Goal: Navigation & Orientation: Understand site structure

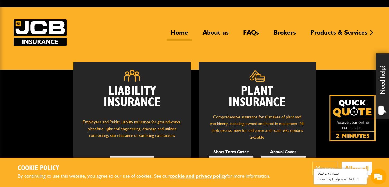
scroll to position [26, 0]
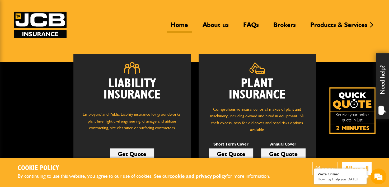
click at [180, 24] on link "Home" at bounding box center [178, 27] width 25 height 12
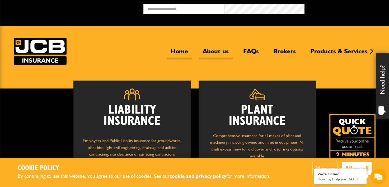
click at [210, 49] on link "About us" at bounding box center [215, 53] width 34 height 12
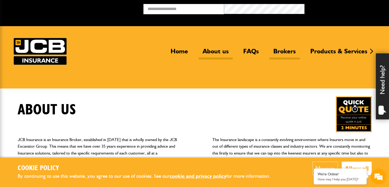
click at [284, 49] on link "Brokers" at bounding box center [284, 53] width 30 height 12
